Goal: Transaction & Acquisition: Purchase product/service

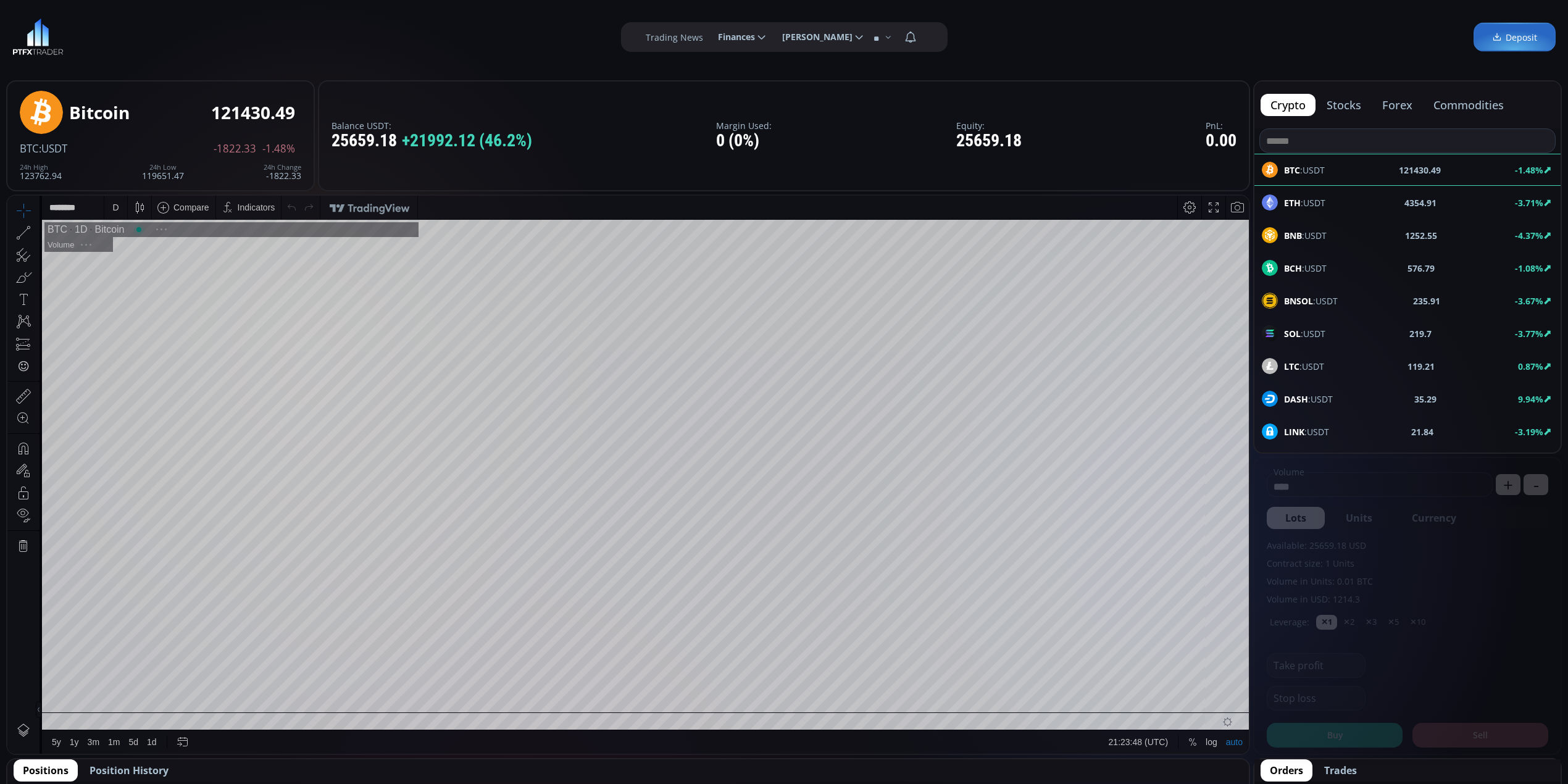
scroll to position [176, 0]
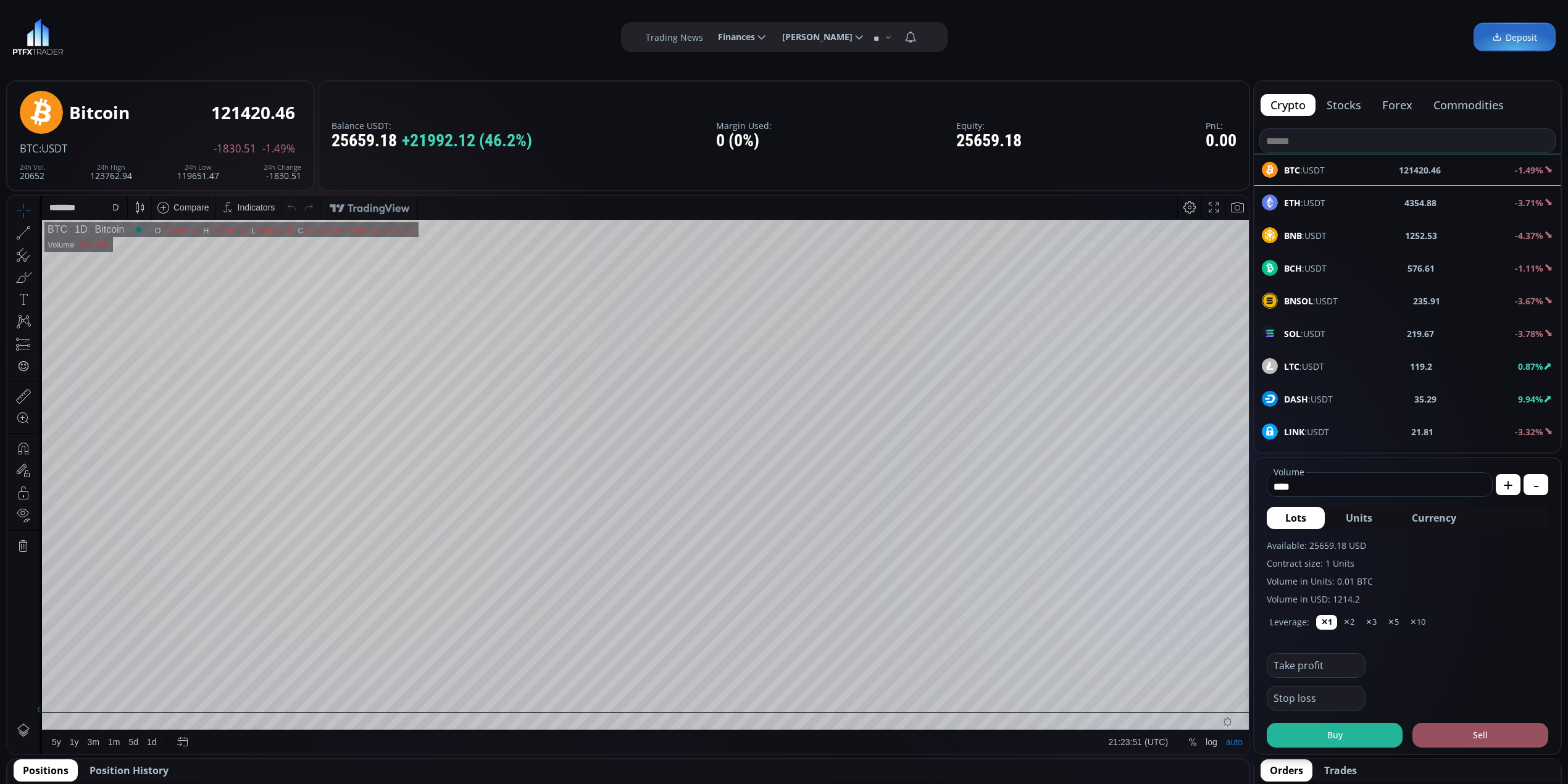
click at [1326, 403] on span "DASH :USDT" at bounding box center [1308, 399] width 49 height 13
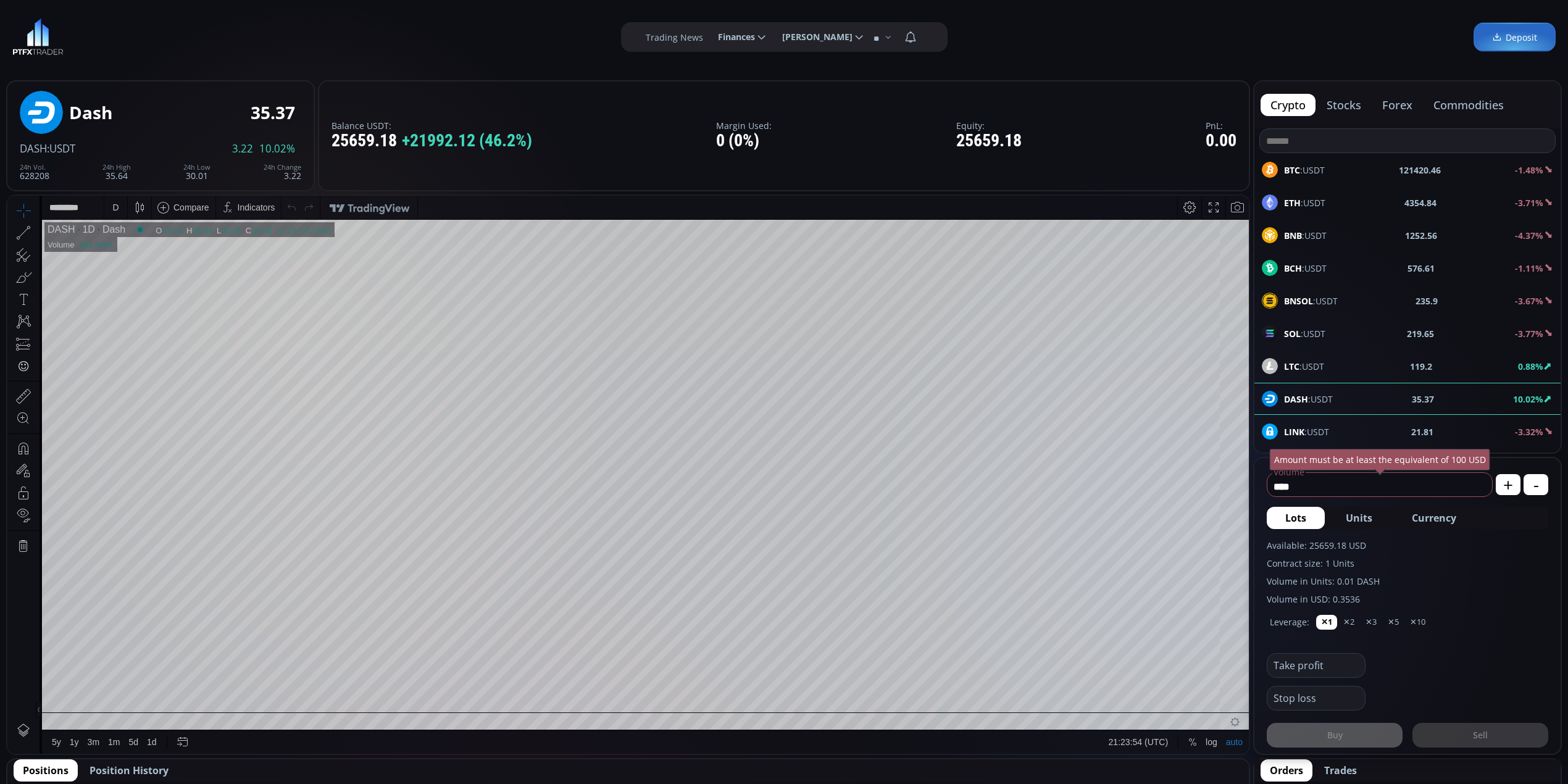
click at [113, 202] on div "D" at bounding box center [115, 207] width 6 height 10
click at [163, 250] on div "1 minute" at bounding box center [147, 252] width 75 height 10
click at [1015, 54] on div "**********" at bounding box center [784, 37] width 1568 height 74
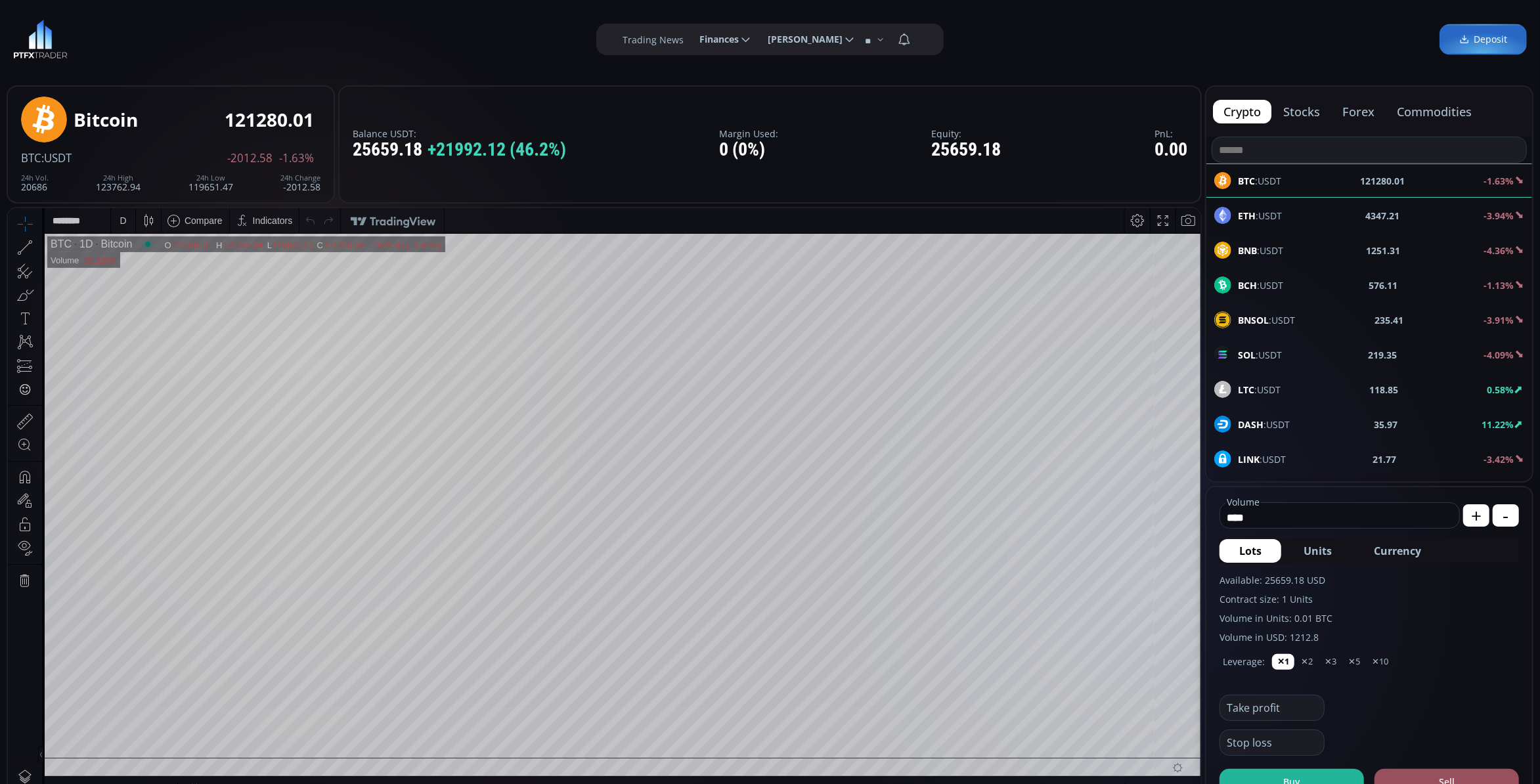
scroll to position [175, 0]
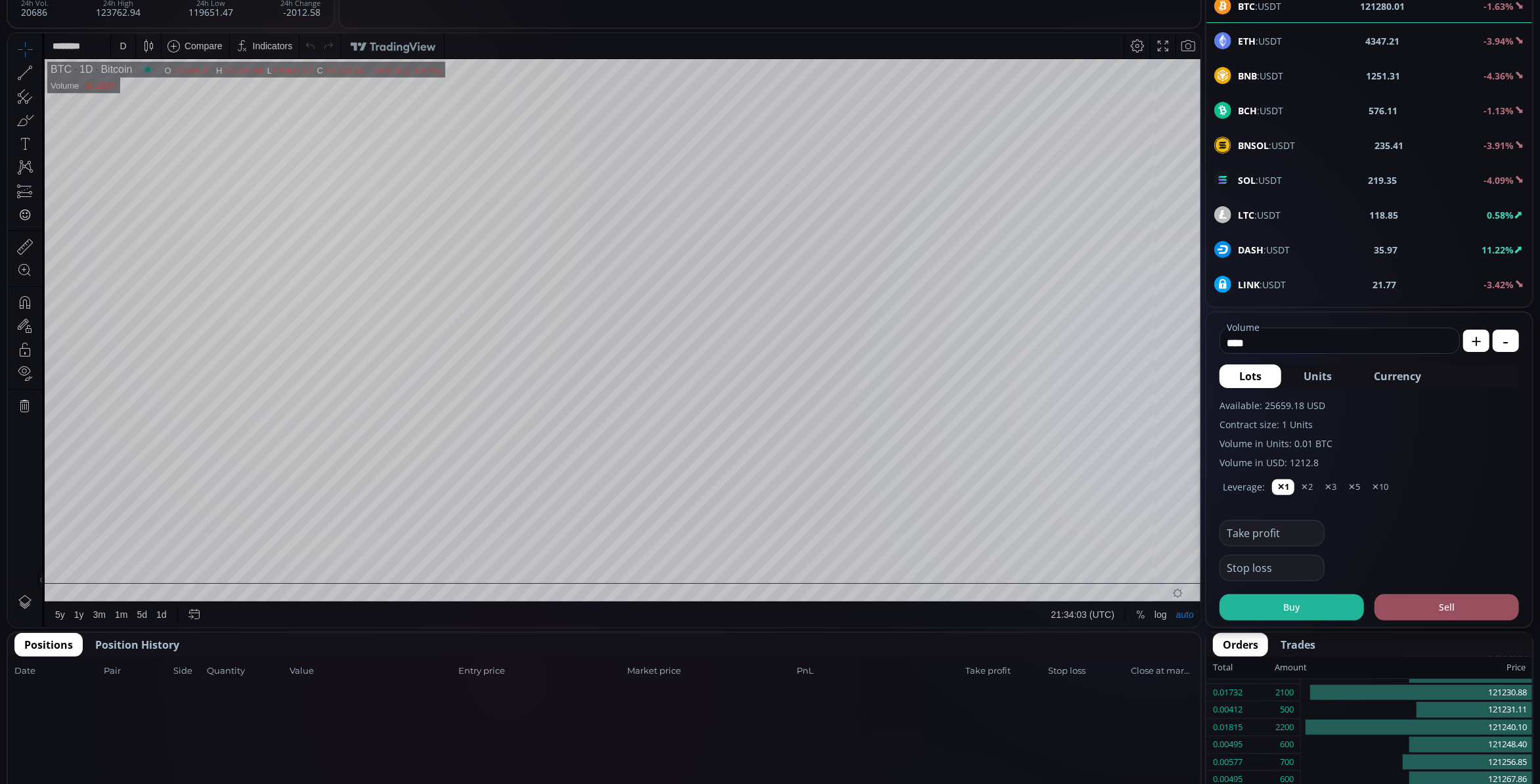
click at [161, 633] on button "Position History" at bounding box center [137, 644] width 104 height 23
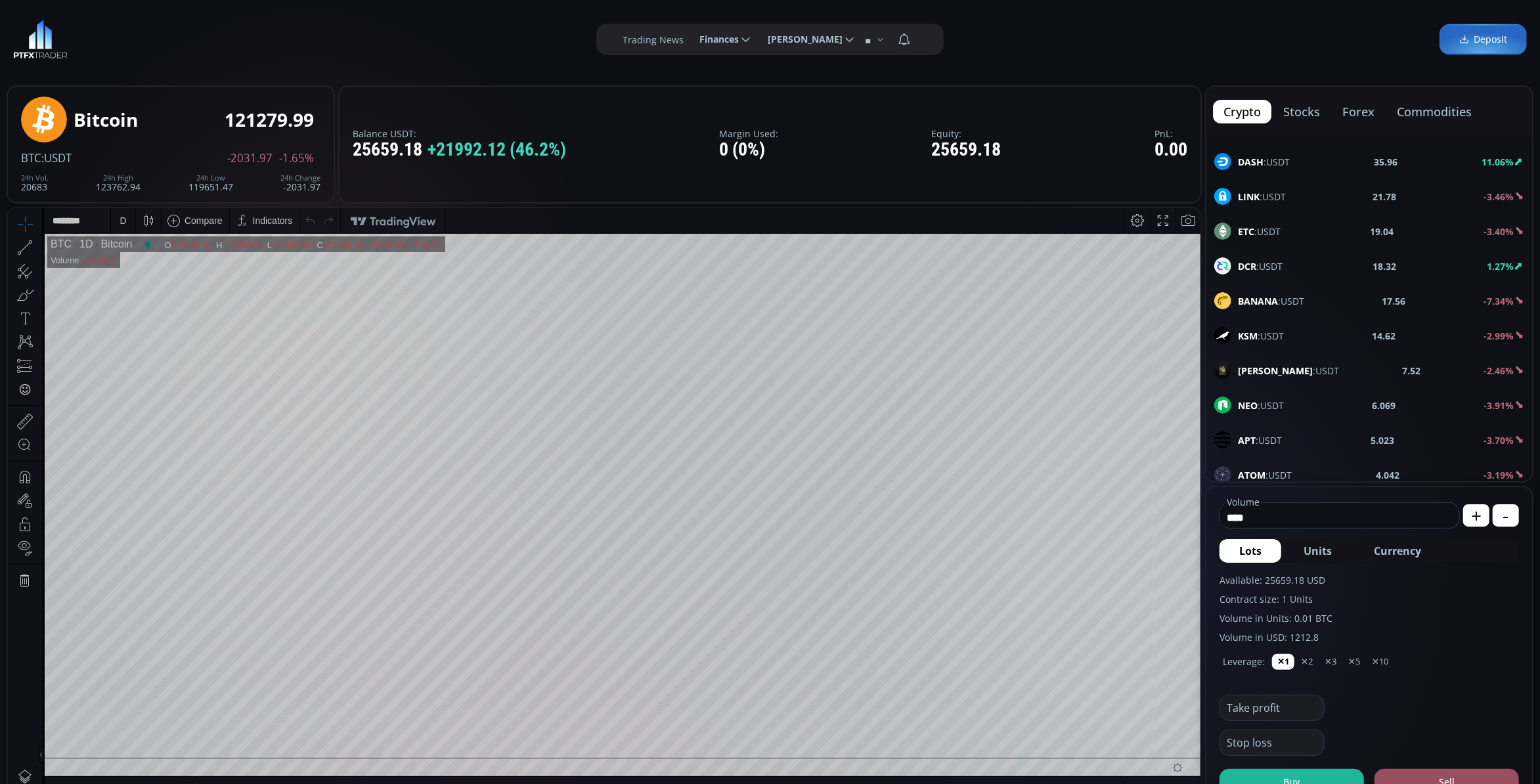
scroll to position [437, 0]
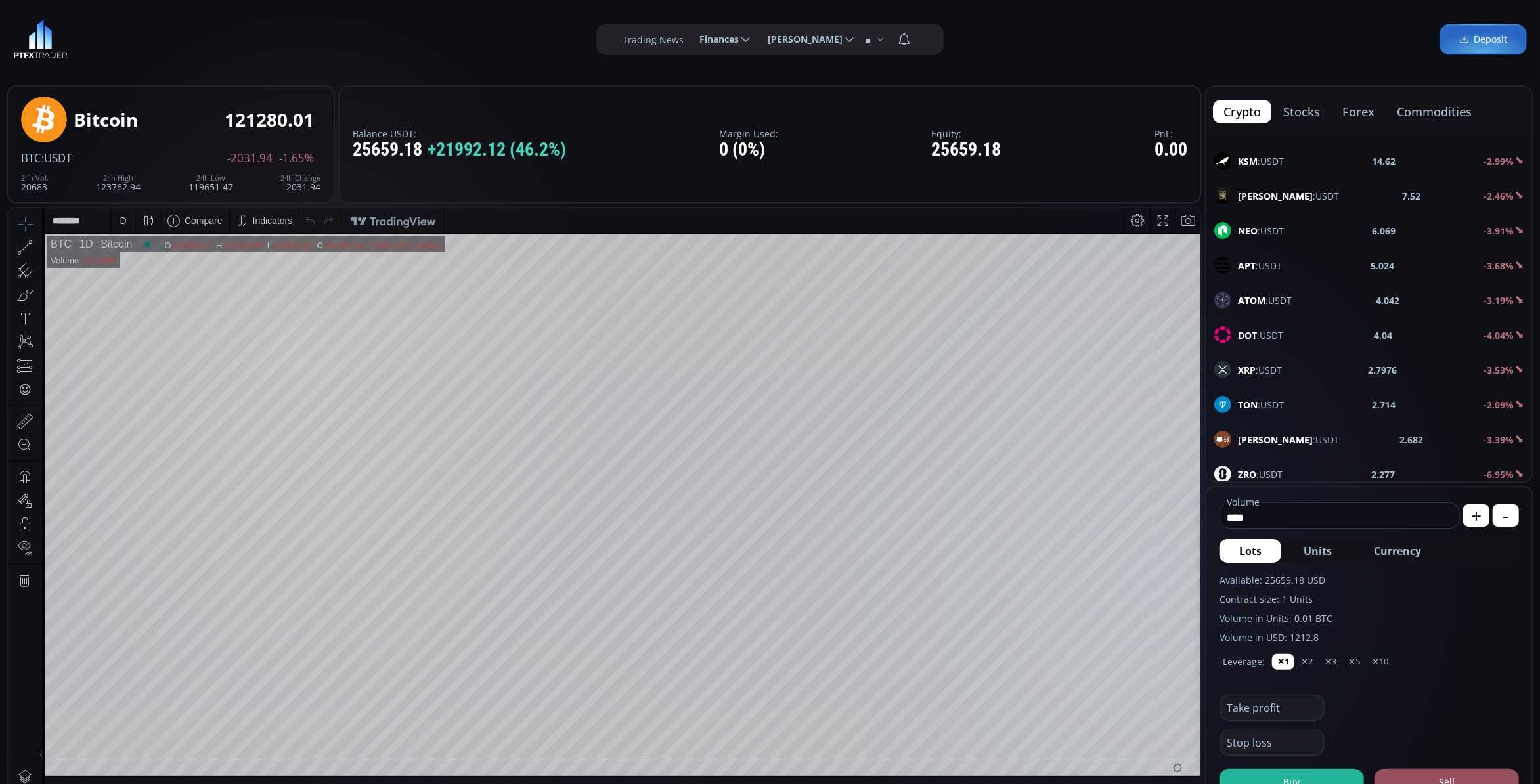
click at [1275, 377] on span "XRP :USDT" at bounding box center [1260, 369] width 44 height 13
